Goal: Use online tool/utility: Utilize a website feature to perform a specific function

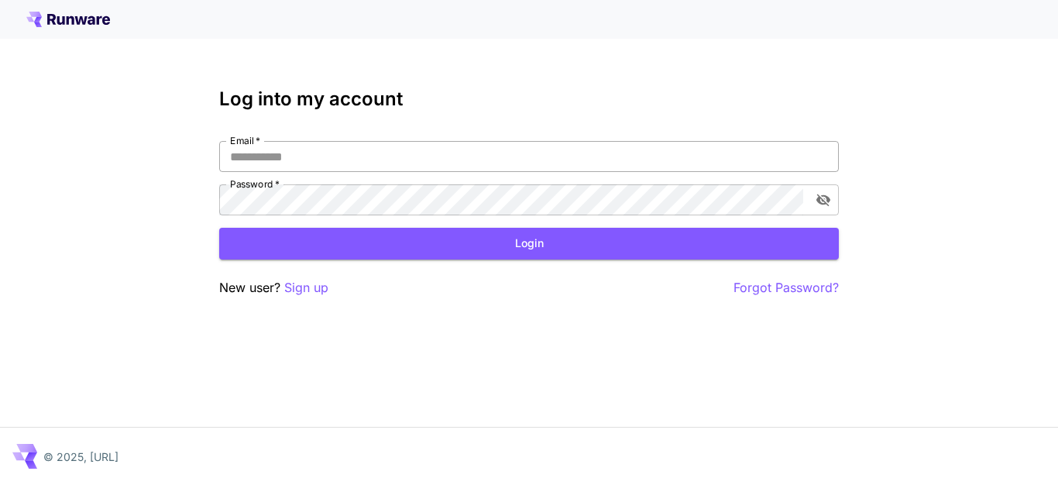
click at [429, 150] on input "Email   *" at bounding box center [529, 156] width 620 height 31
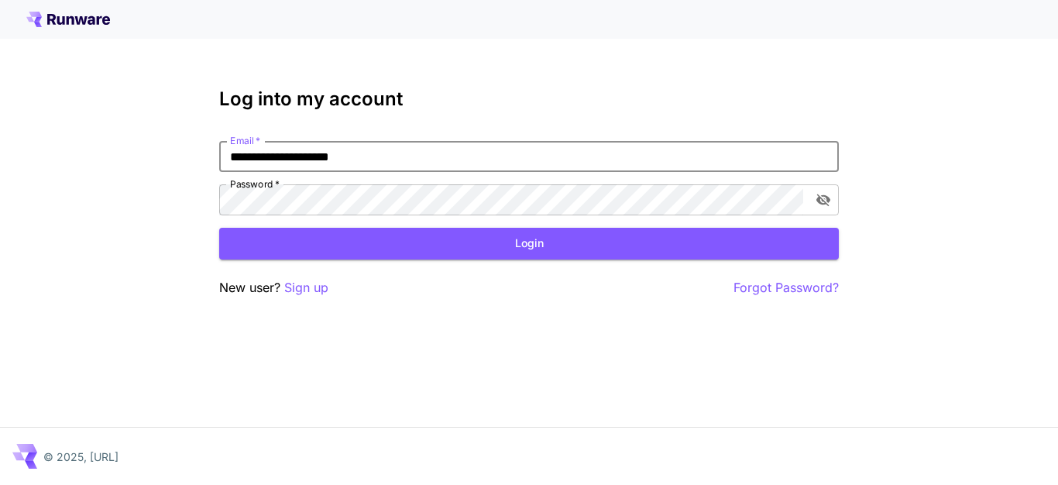
type input "**********"
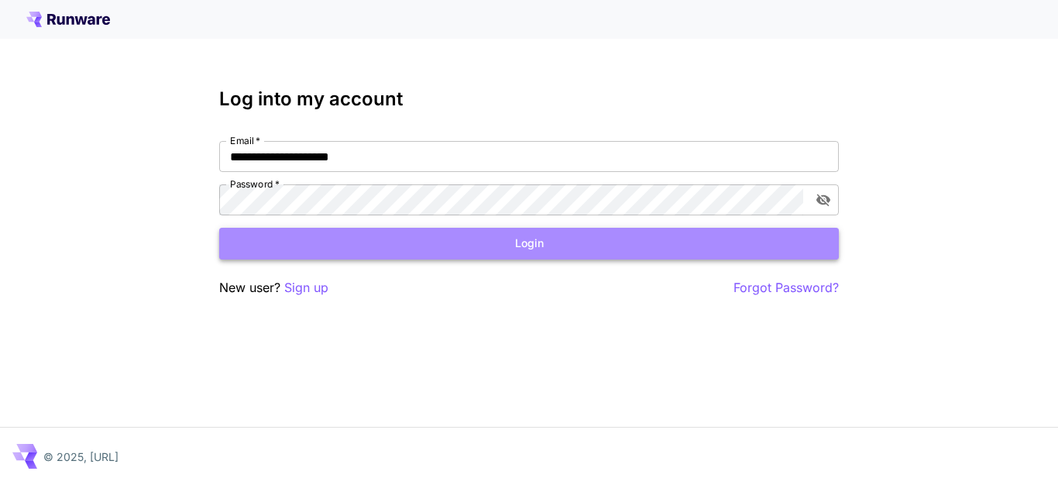
click at [632, 242] on button "Login" at bounding box center [529, 244] width 620 height 32
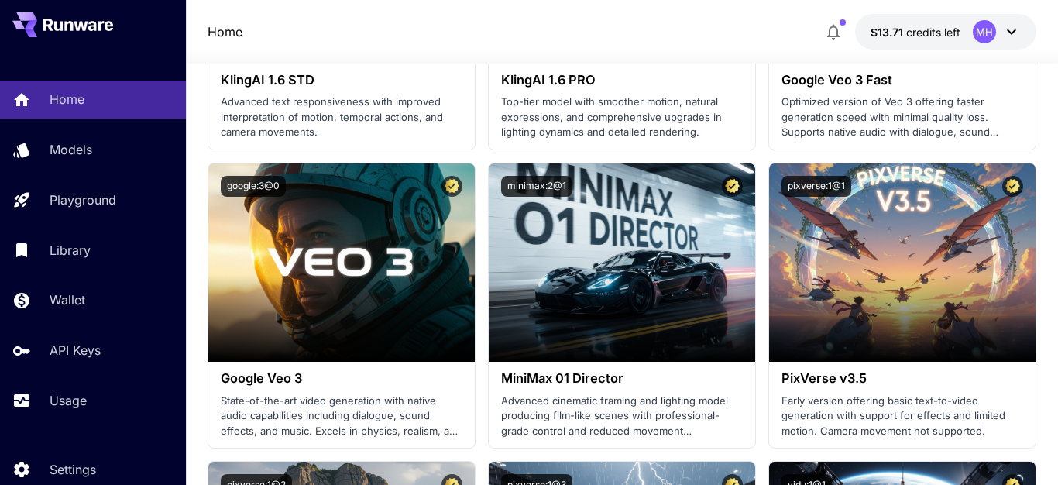
scroll to position [1496, 0]
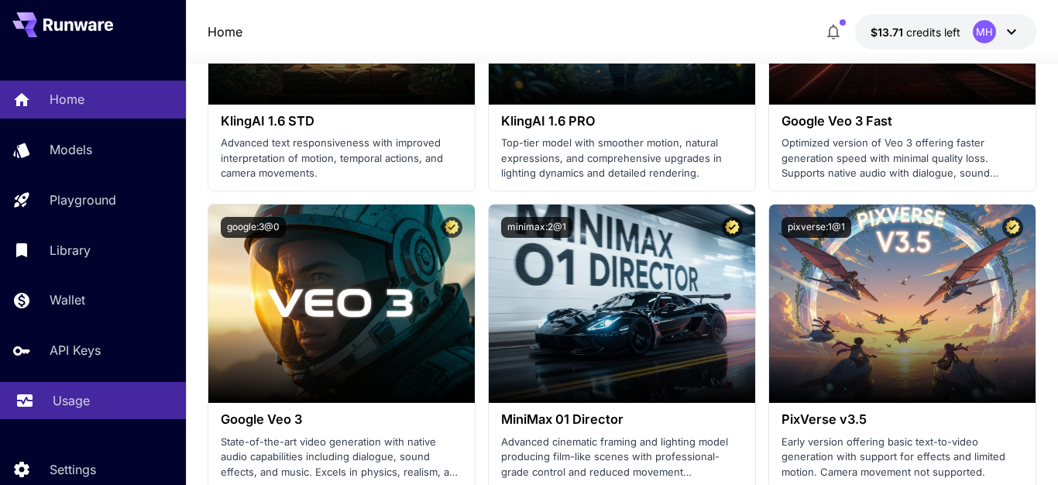
click at [66, 401] on p "Usage" at bounding box center [71, 400] width 37 height 19
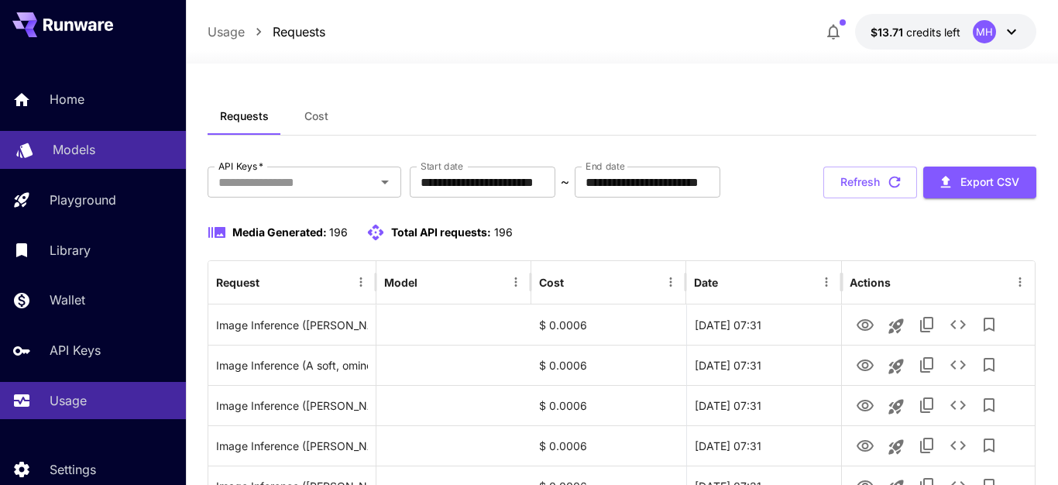
click at [72, 139] on link "Models" at bounding box center [93, 150] width 186 height 38
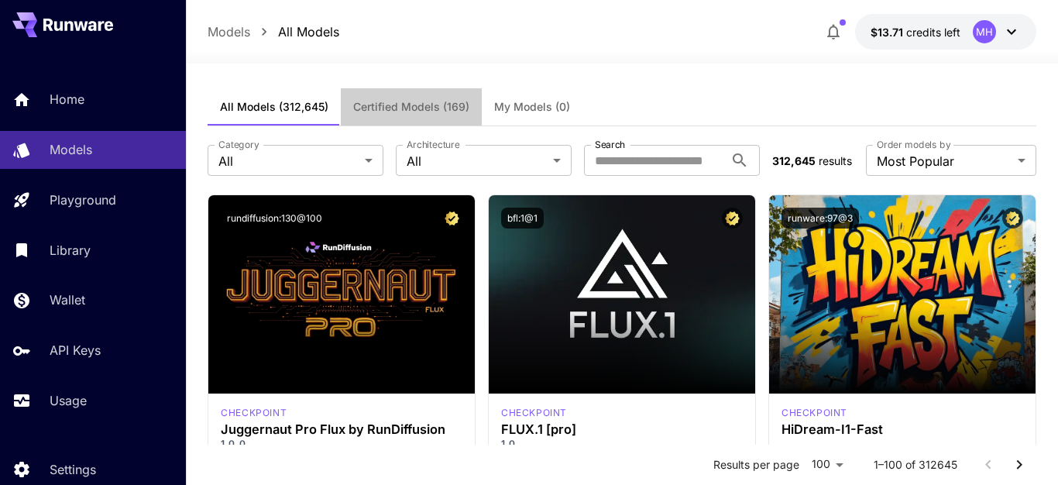
click at [415, 105] on span "Certified Models (169)" at bounding box center [411, 107] width 116 height 14
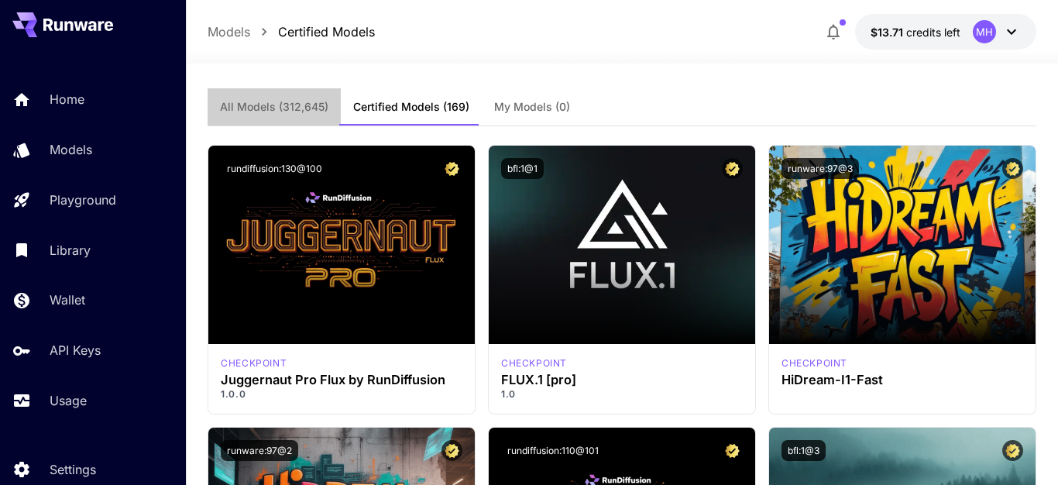
click at [281, 104] on span "All Models (312,645)" at bounding box center [274, 107] width 108 height 14
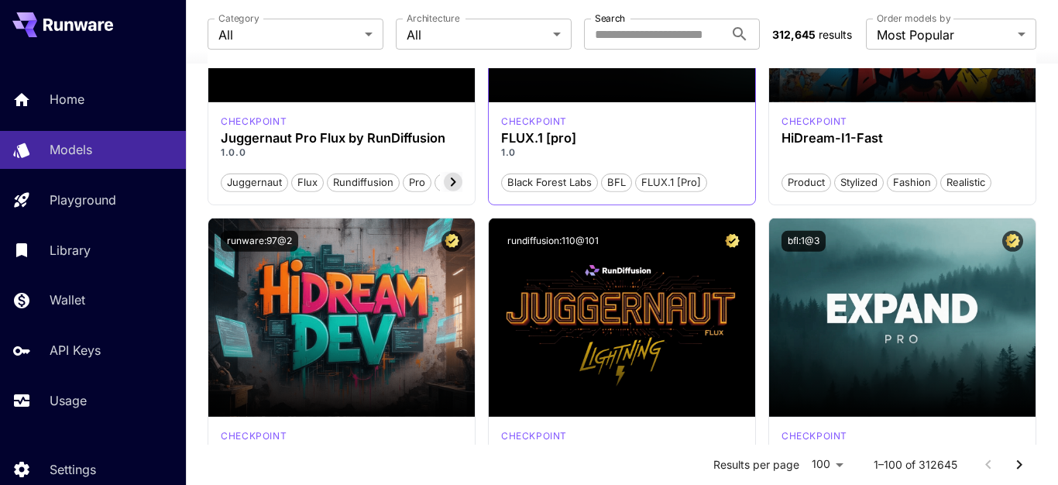
scroll to position [321, 0]
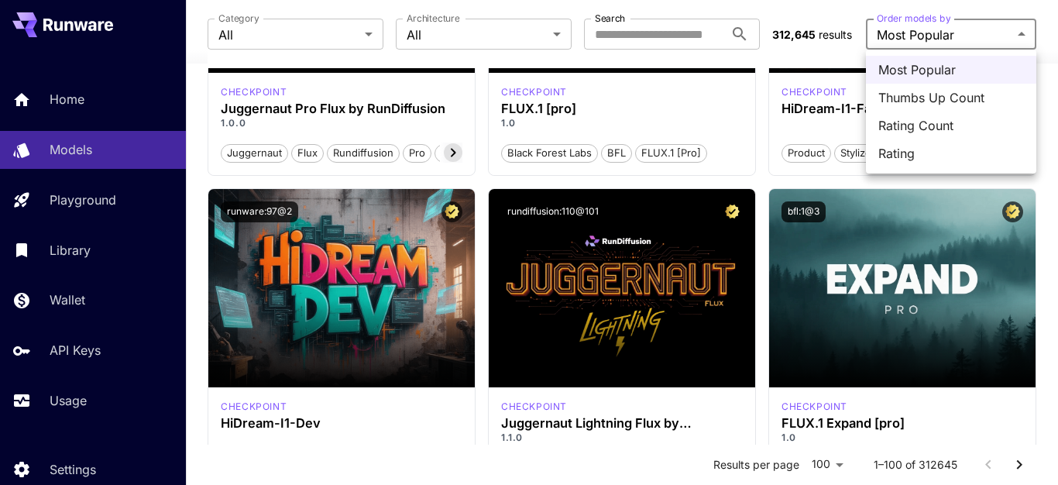
click at [934, 28] on div at bounding box center [529, 242] width 1058 height 485
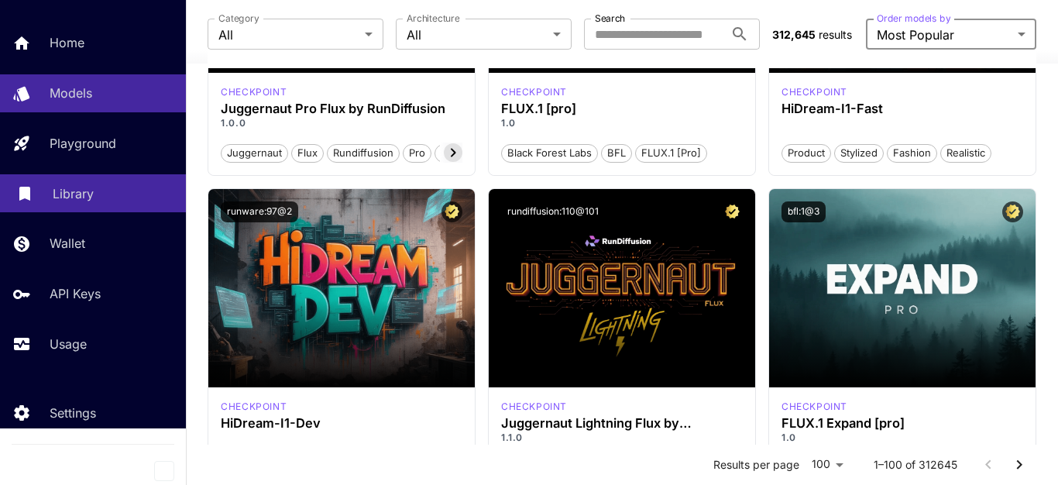
scroll to position [0, 0]
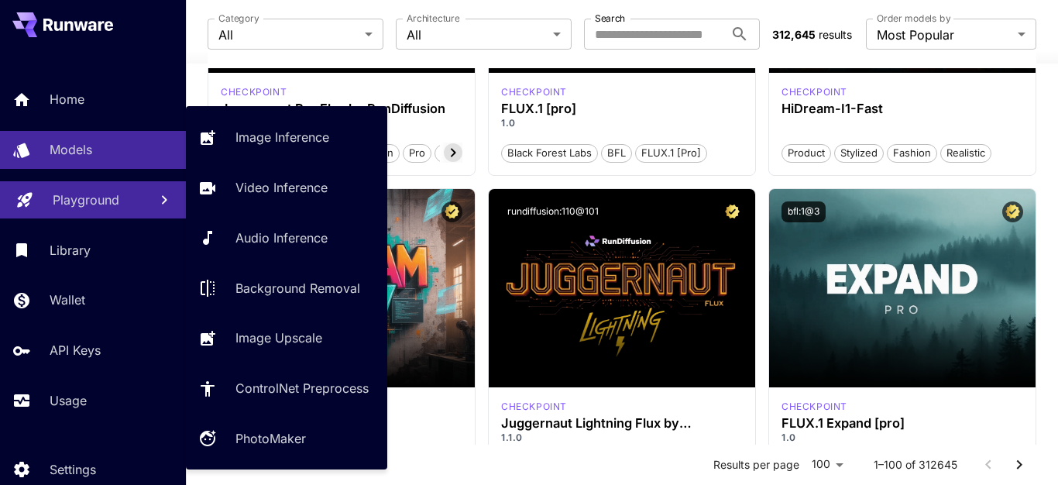
click at [116, 211] on link "Playground" at bounding box center [93, 200] width 186 height 38
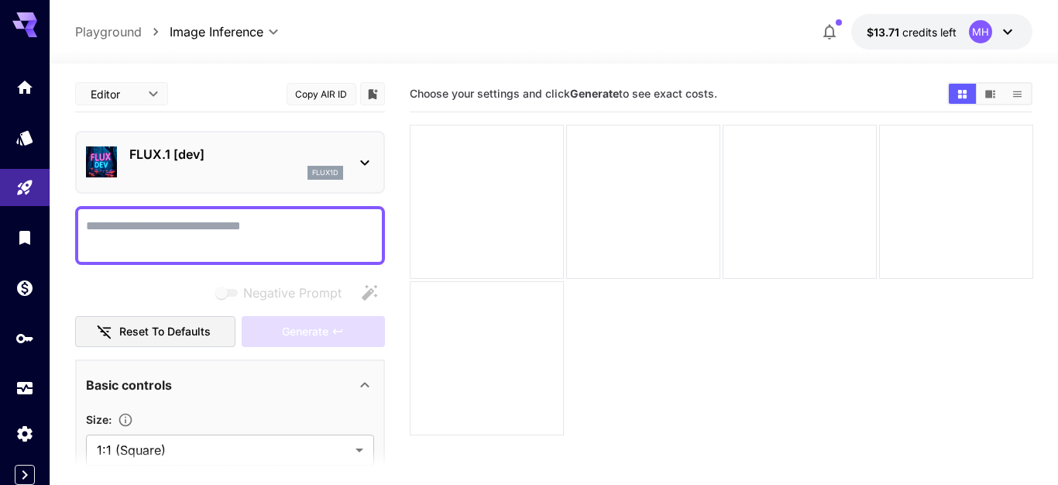
click at [441, 36] on div "**********" at bounding box center [554, 32] width 958 height 36
click at [23, 247] on link at bounding box center [25, 237] width 50 height 38
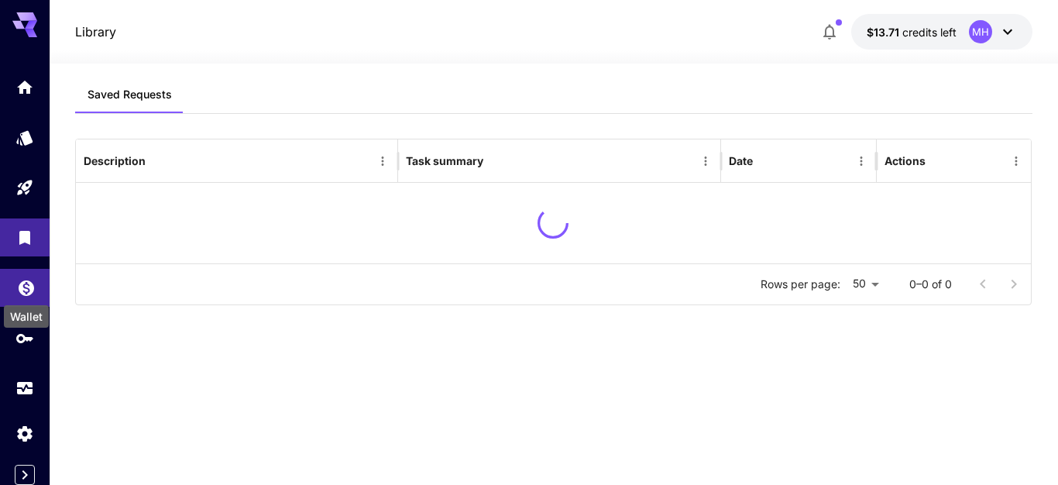
click at [27, 293] on icon "Wallet" at bounding box center [26, 283] width 19 height 19
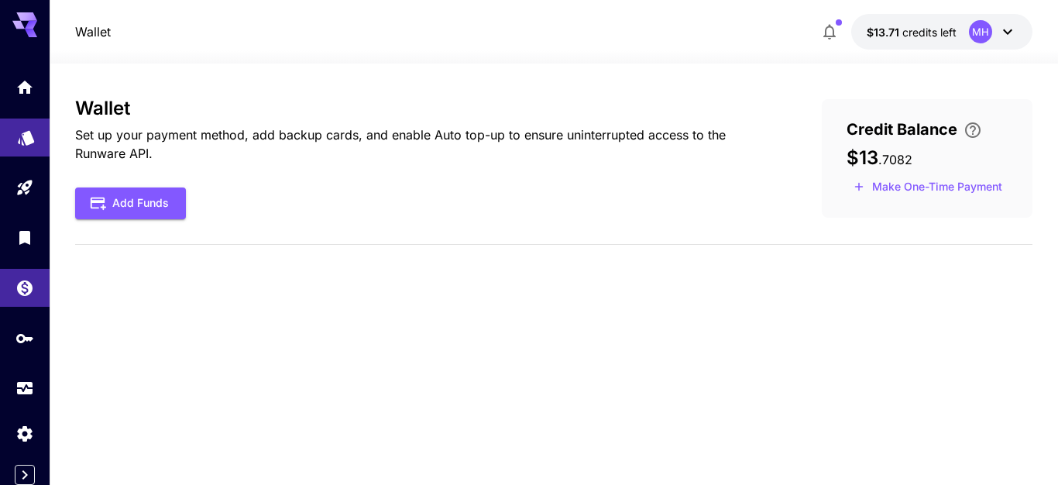
click at [26, 150] on link at bounding box center [25, 137] width 50 height 38
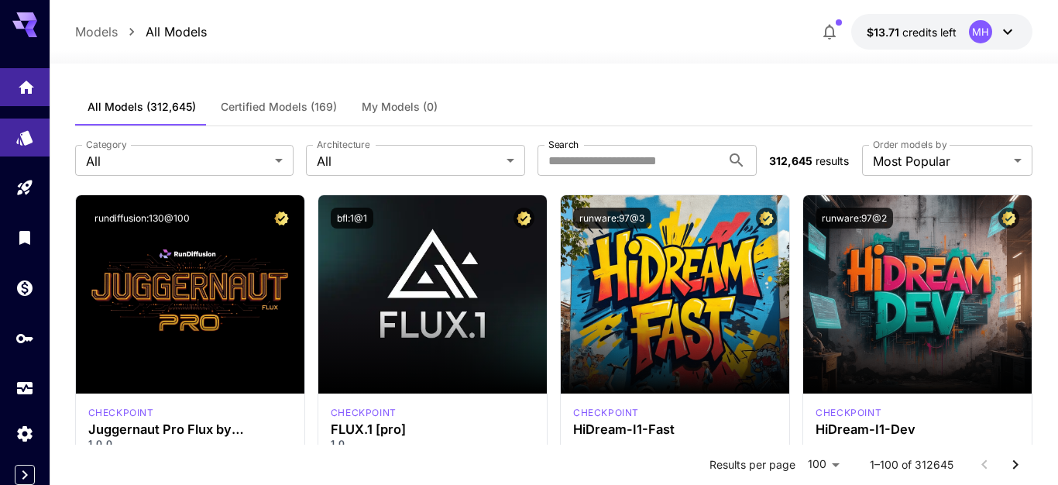
click at [14, 99] on link at bounding box center [25, 87] width 50 height 38
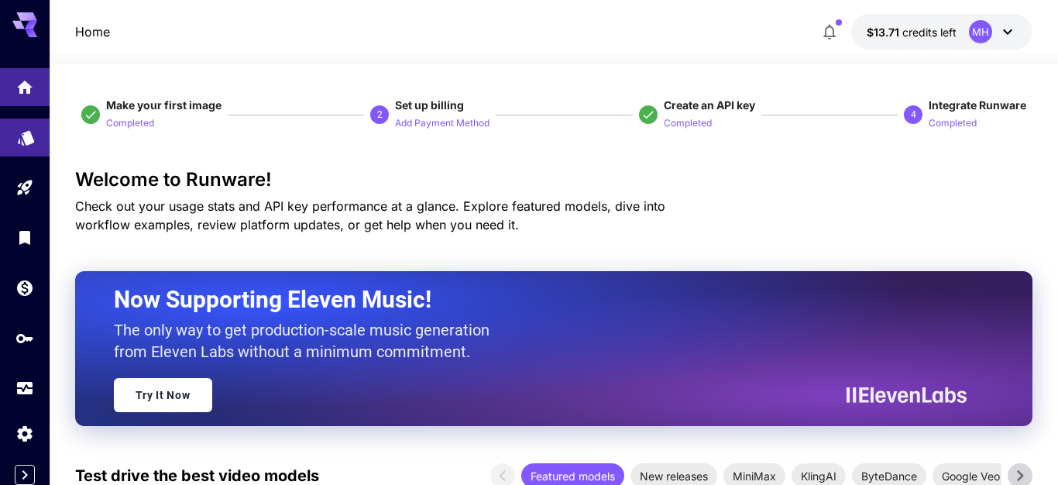
click at [8, 138] on link at bounding box center [25, 137] width 50 height 38
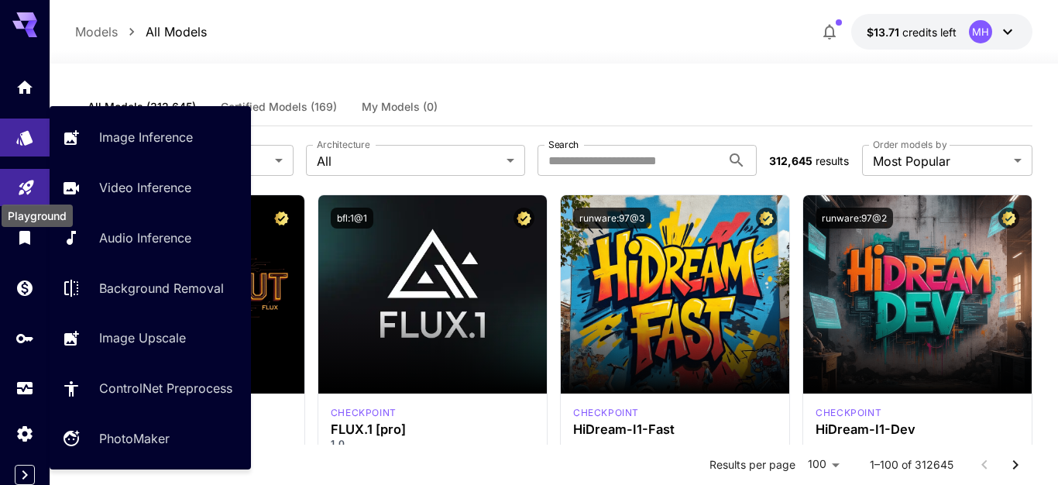
click at [26, 192] on icon "Playground" at bounding box center [26, 182] width 19 height 19
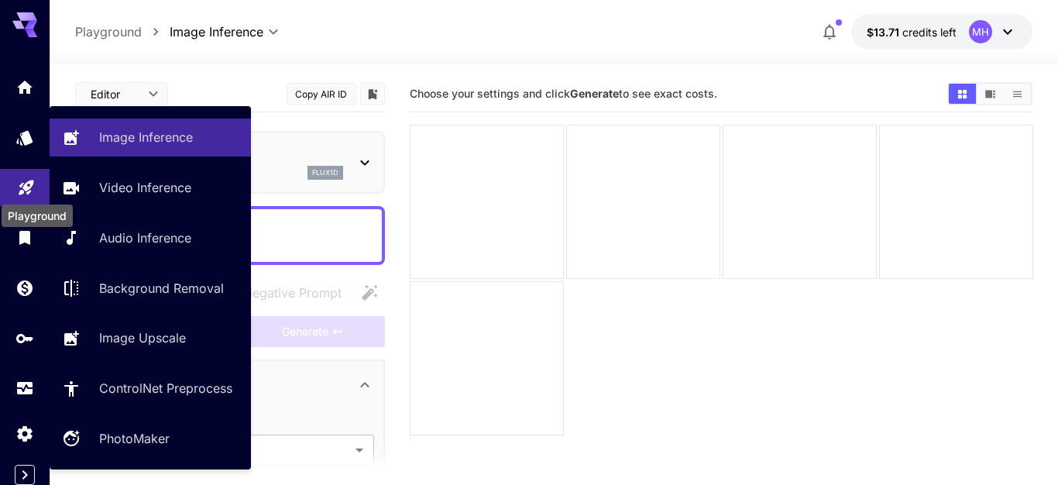
type input "**********"
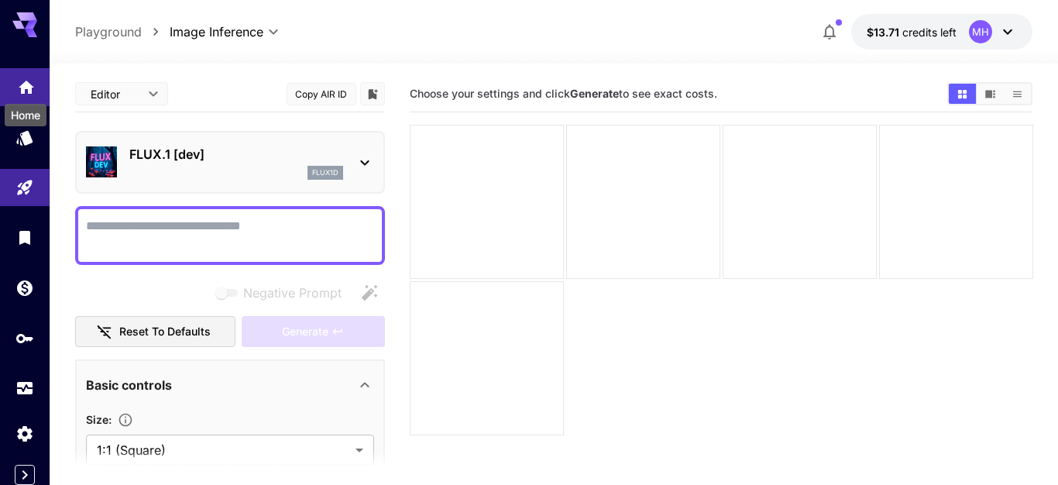
click at [29, 92] on icon "Home" at bounding box center [26, 83] width 19 height 19
